Goal: Navigation & Orientation: Find specific page/section

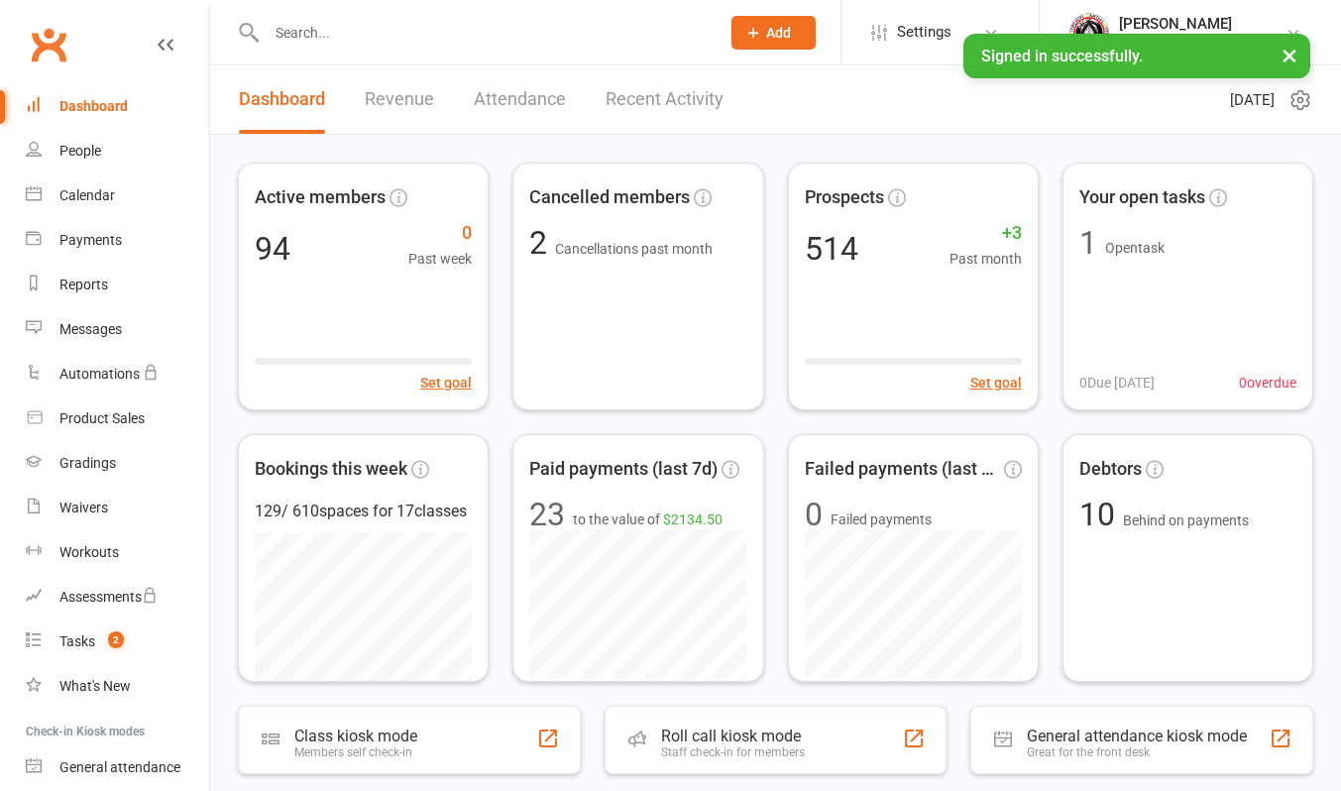
click at [650, 99] on link "Recent Activity" at bounding box center [664, 99] width 118 height 68
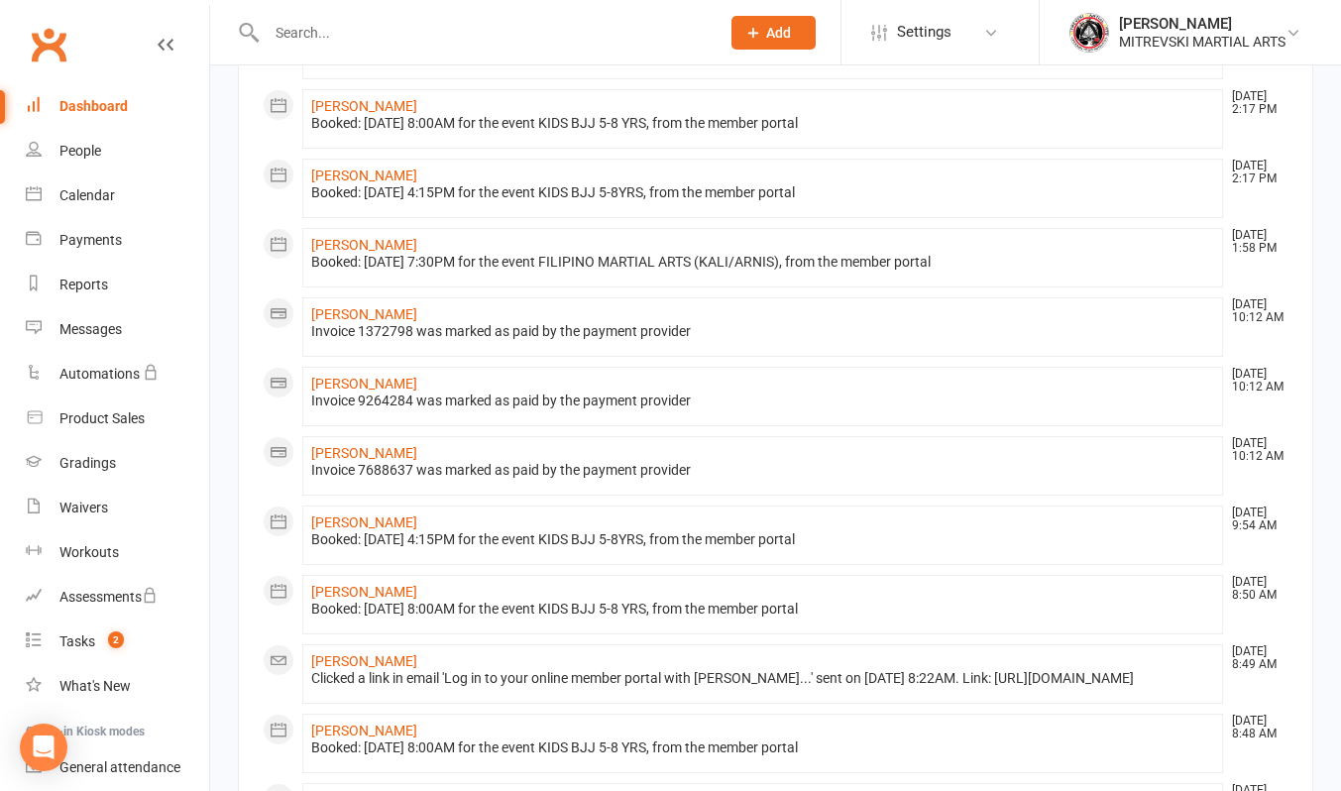
scroll to position [975, 0]
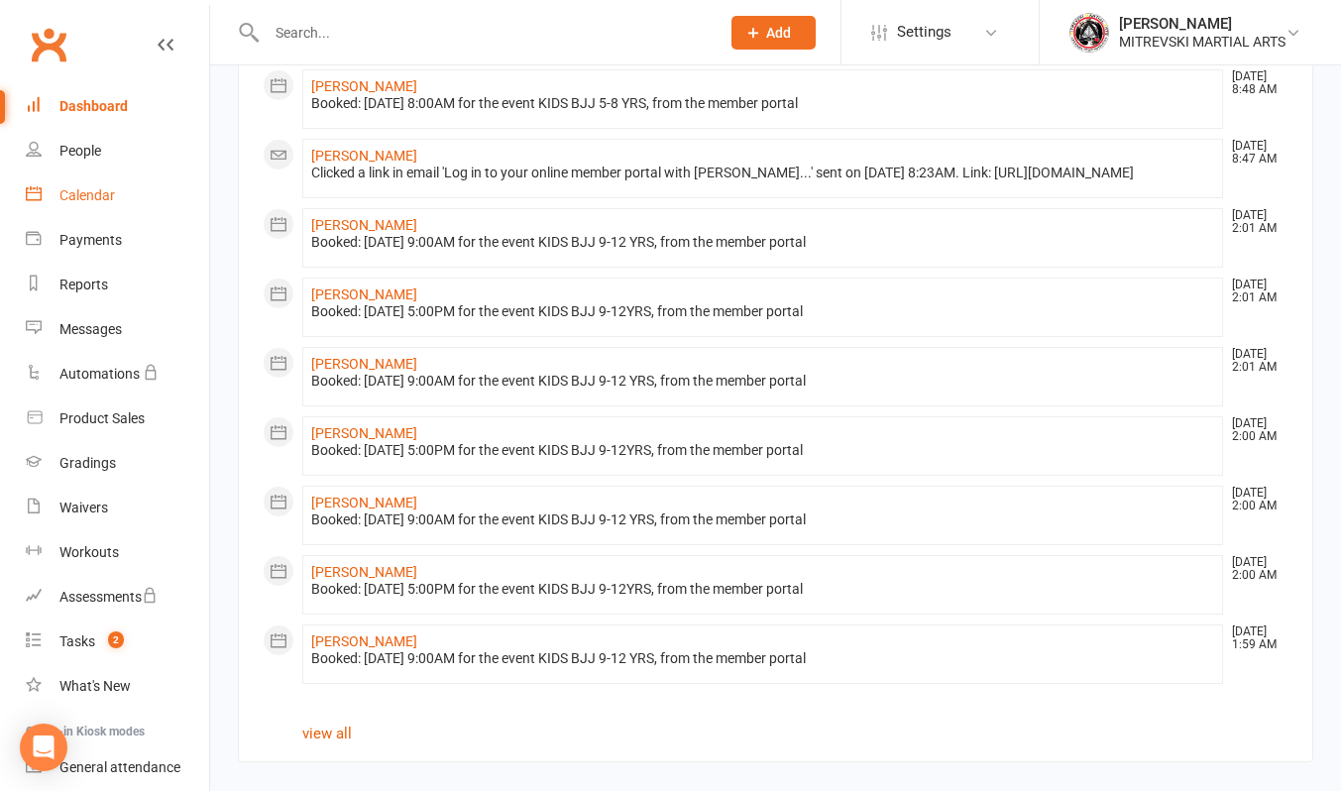
click at [94, 195] on div "Calendar" at bounding box center [86, 195] width 55 height 16
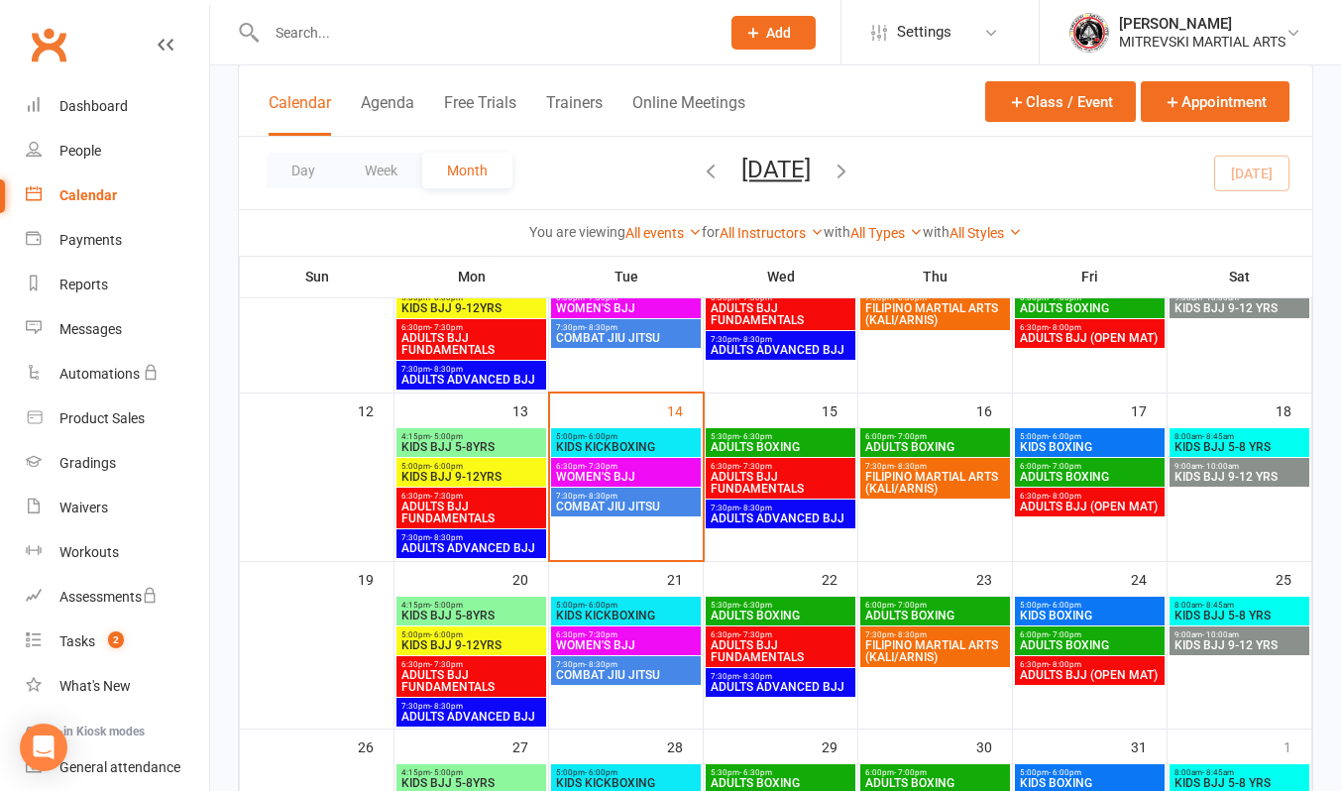
scroll to position [297, 0]
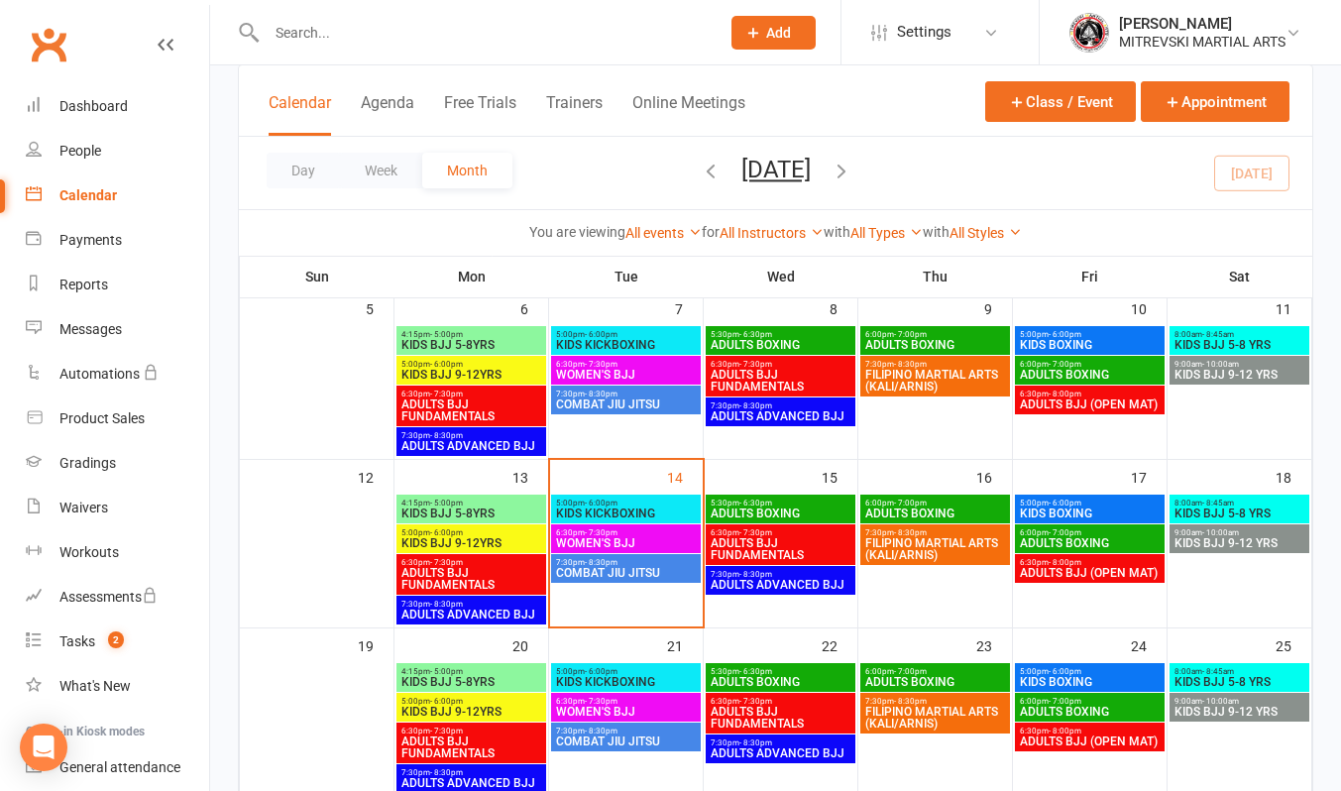
click at [620, 509] on span "KIDS KICKBOXING" at bounding box center [626, 513] width 142 height 12
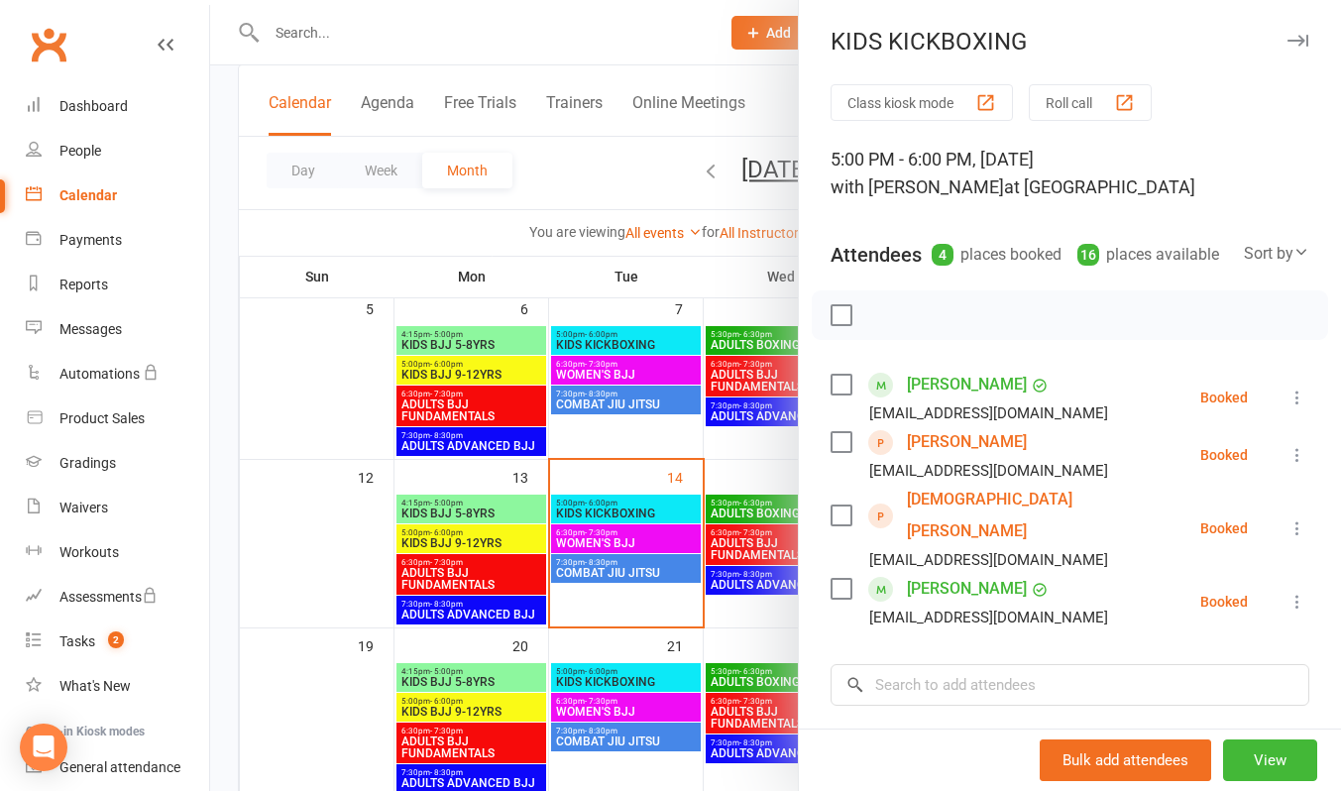
click at [621, 543] on div at bounding box center [775, 395] width 1130 height 791
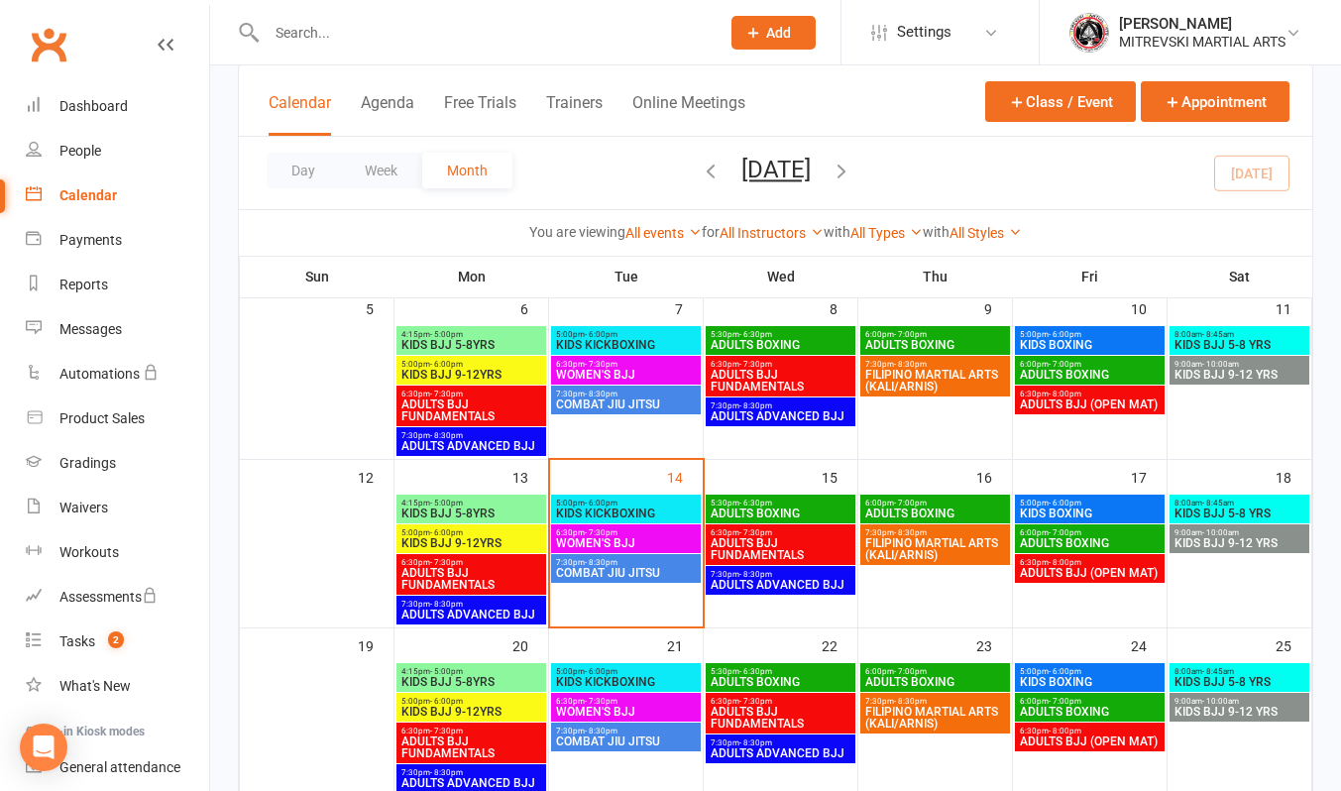
click at [620, 541] on span "WOMEN'S BJJ" at bounding box center [626, 543] width 142 height 12
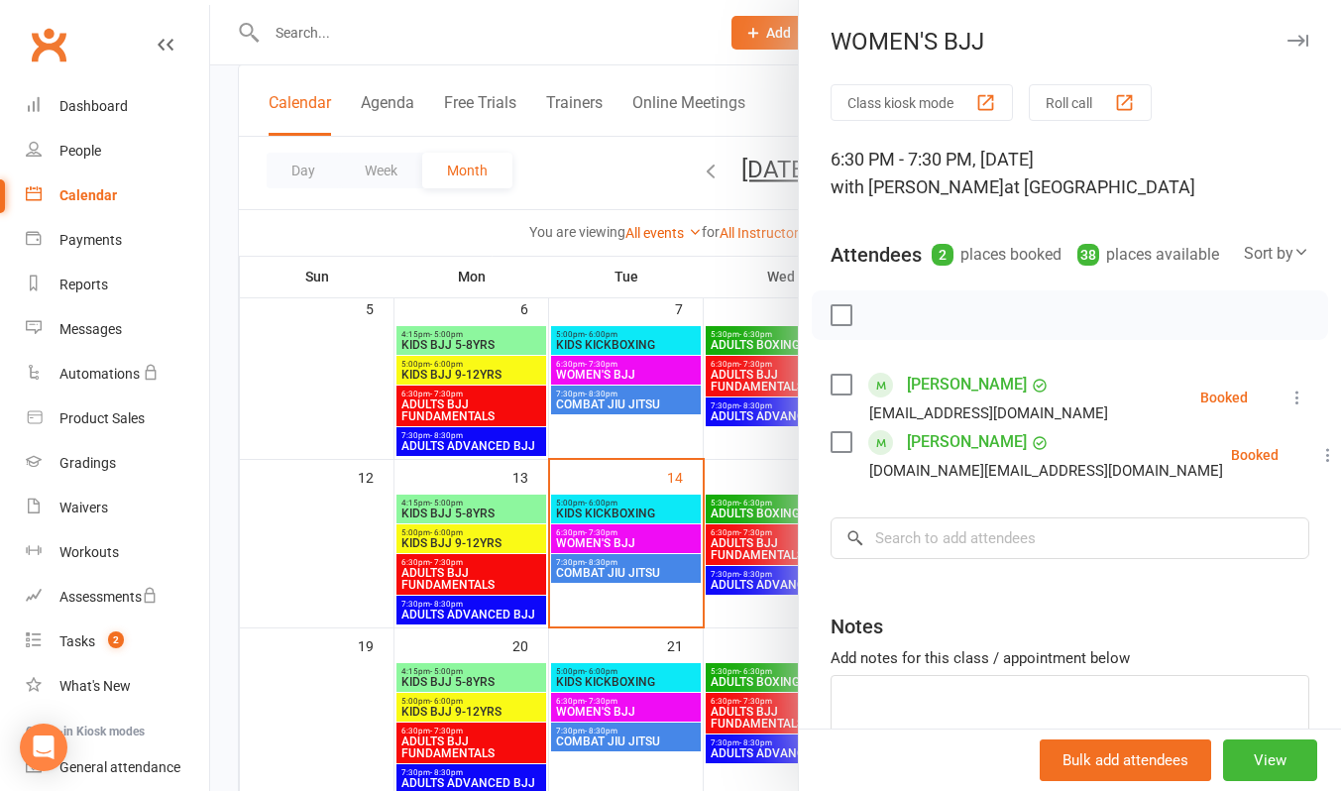
click at [620, 541] on div at bounding box center [775, 395] width 1130 height 791
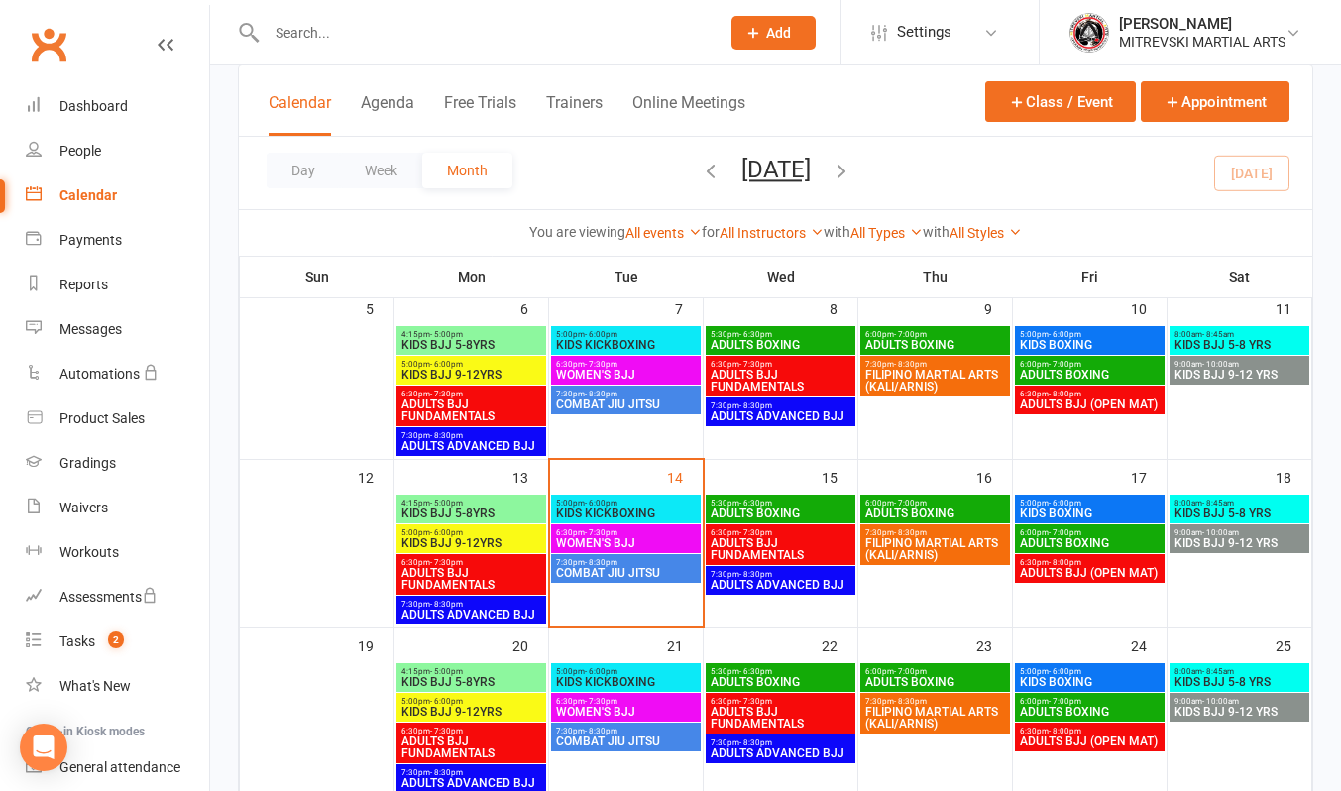
click at [618, 567] on span "COMBAT JIU JITSU" at bounding box center [626, 573] width 142 height 12
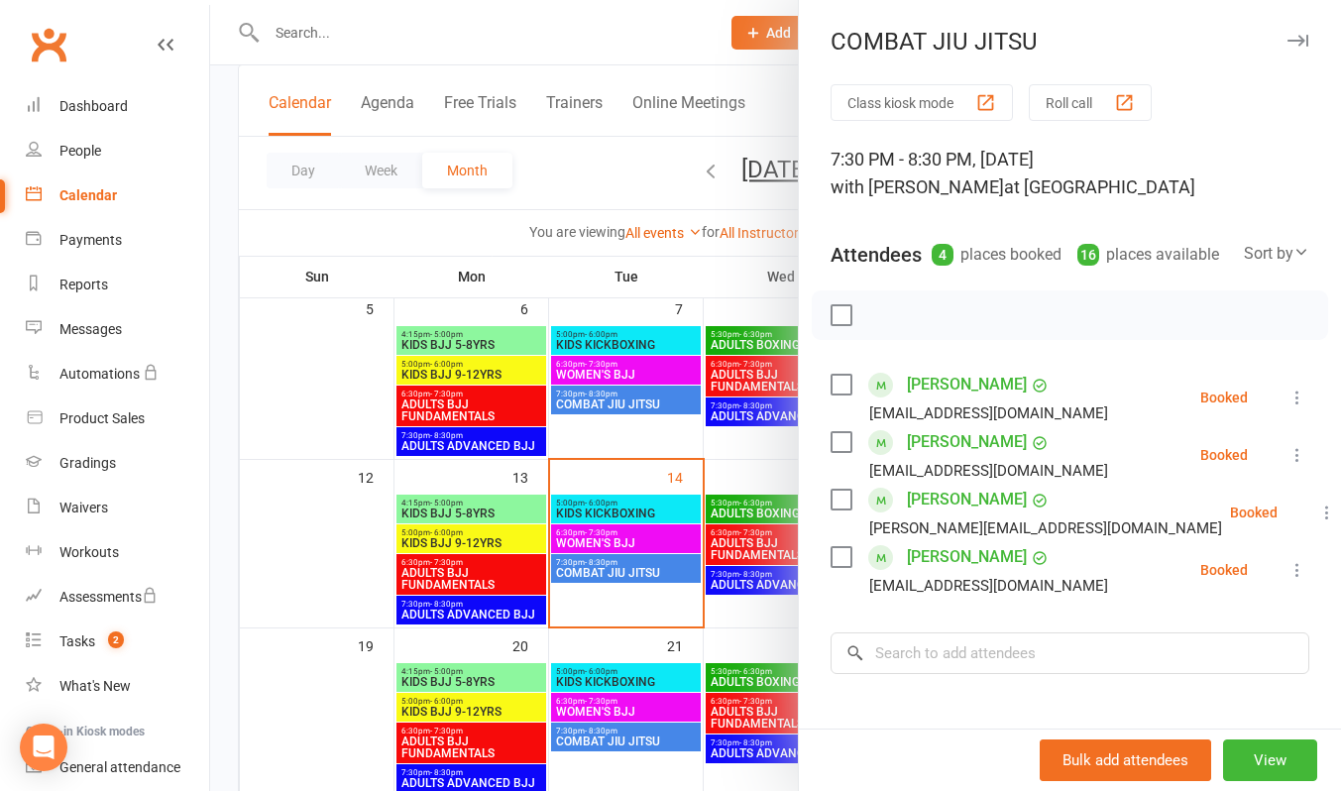
click at [618, 566] on div at bounding box center [775, 395] width 1130 height 791
